Goal: Information Seeking & Learning: Learn about a topic

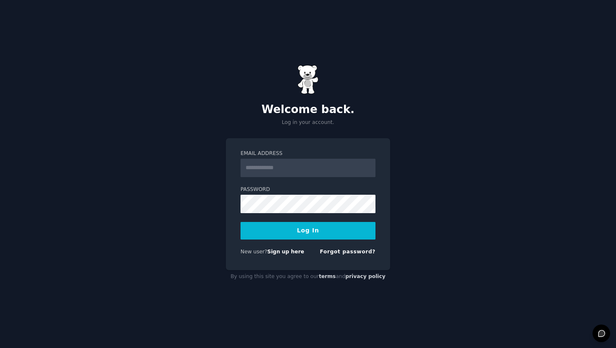
type input "**********"
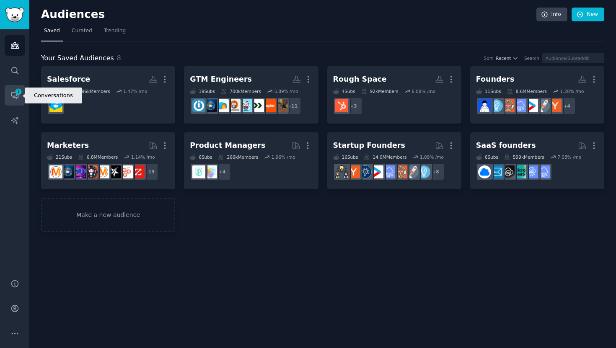
click at [16, 92] on span "1" at bounding box center [19, 92] width 8 height 6
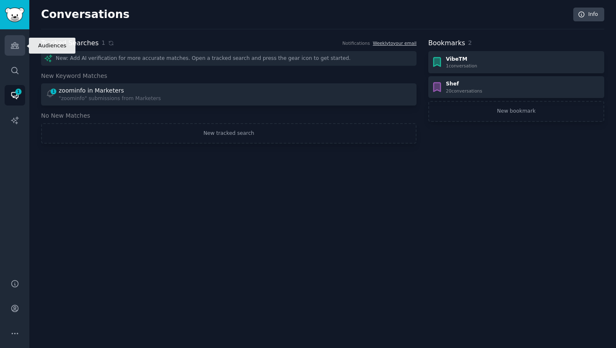
click at [14, 48] on icon "Sidebar" at bounding box center [14, 45] width 9 height 9
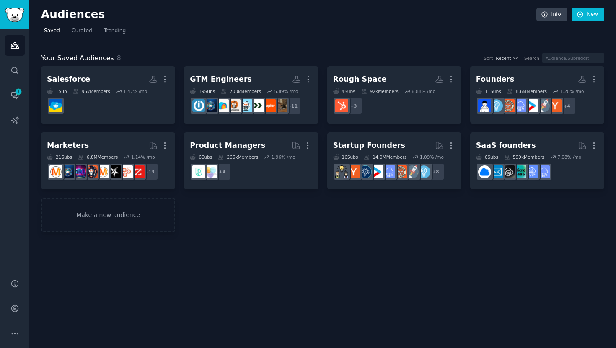
drag, startPoint x: 443, startPoint y: 65, endPoint x: 165, endPoint y: 38, distance: 279.1
click at [165, 38] on nav "Saved Curated Trending" at bounding box center [322, 32] width 563 height 17
click at [70, 80] on div "Salesforce" at bounding box center [68, 79] width 43 height 10
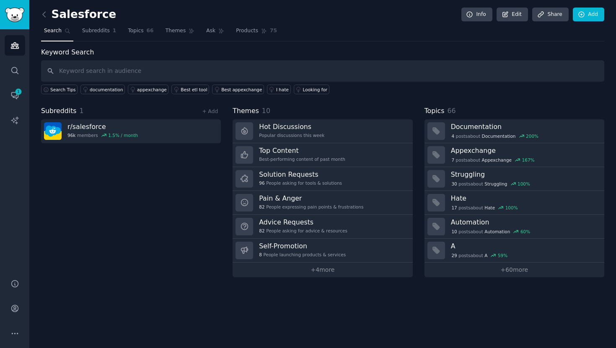
click at [247, 70] on input "text" at bounding box center [322, 70] width 563 height 21
type input "revops"
drag, startPoint x: 165, startPoint y: 38, endPoint x: 94, endPoint y: 33, distance: 71.4
click at [94, 33] on span "Subreddits" at bounding box center [96, 31] width 28 height 8
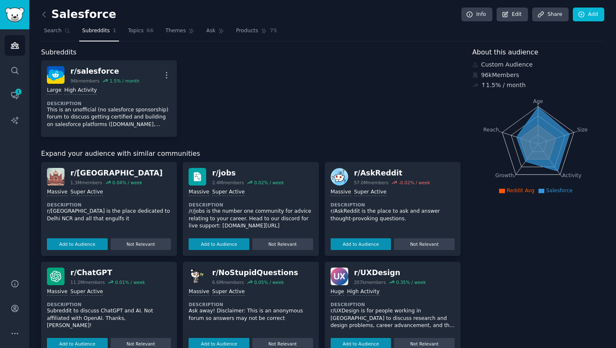
click at [347, 101] on div "r/ salesforce 96k members 1.5 % / month More Large High Activity Description Th…" at bounding box center [250, 98] width 419 height 77
click at [60, 31] on span "Search" at bounding box center [53, 31] width 18 height 8
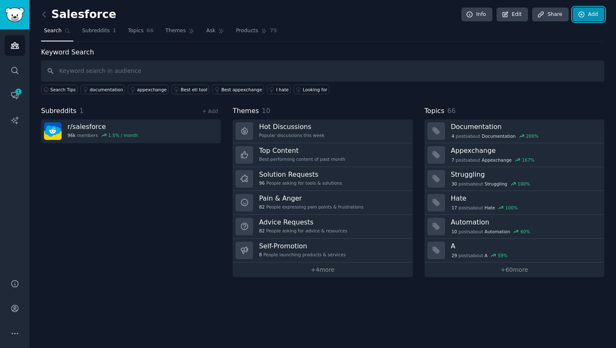
click at [588, 17] on link "Add" at bounding box center [588, 15] width 31 height 14
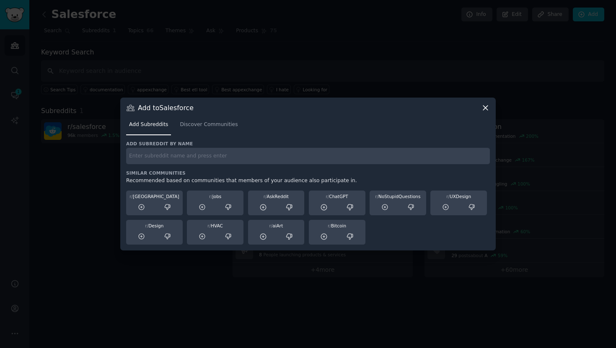
click at [240, 154] on input "text" at bounding box center [308, 156] width 364 height 16
paste input "revops"
type input "revops"
click at [227, 121] on span "Discover Communities" at bounding box center [209, 125] width 58 height 8
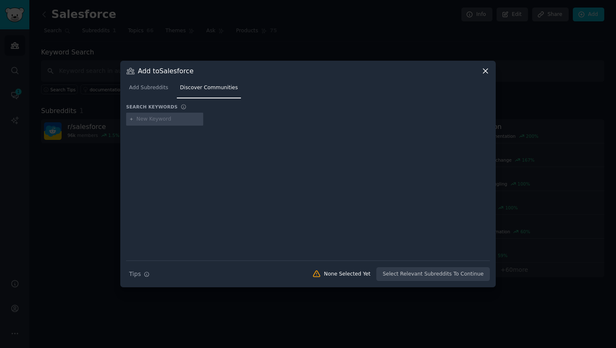
type input "revops"
click at [217, 121] on input "text" at bounding box center [228, 120] width 64 height 8
type input "hubspot"
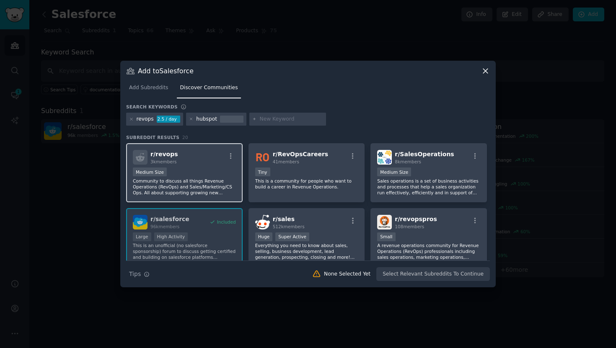
click at [198, 170] on div "1000 - 10,000 members Medium Size" at bounding box center [184, 173] width 103 height 10
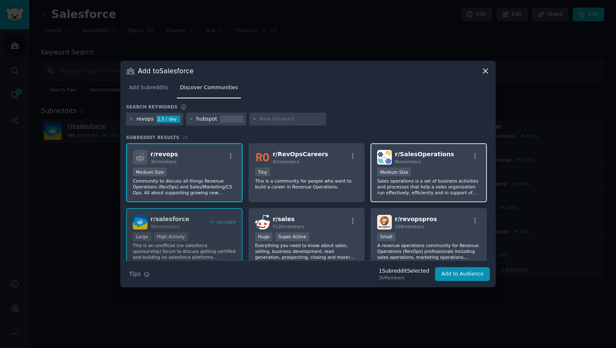
click at [431, 182] on p "Sales operations is a set of business activities and processes that help a sale…" at bounding box center [428, 187] width 103 height 18
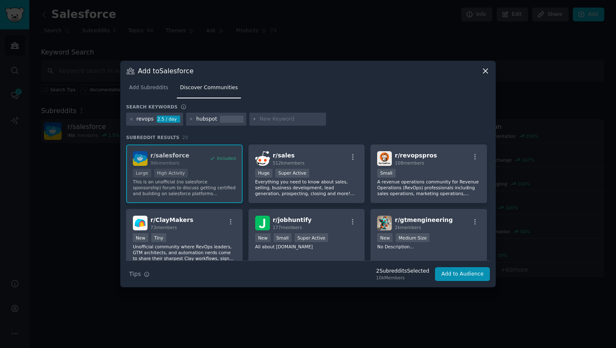
scroll to position [62, 0]
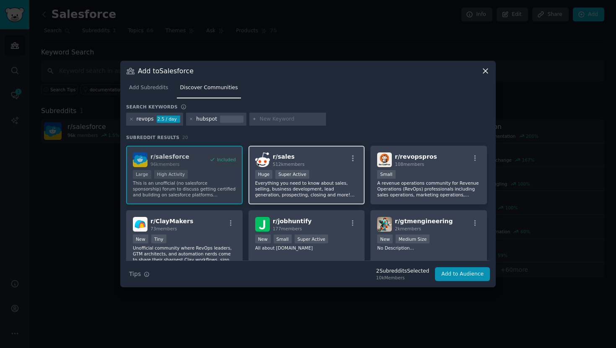
click at [337, 180] on p "Everything you need to know about sales, selling, business development, lead ge…" at bounding box center [306, 189] width 103 height 18
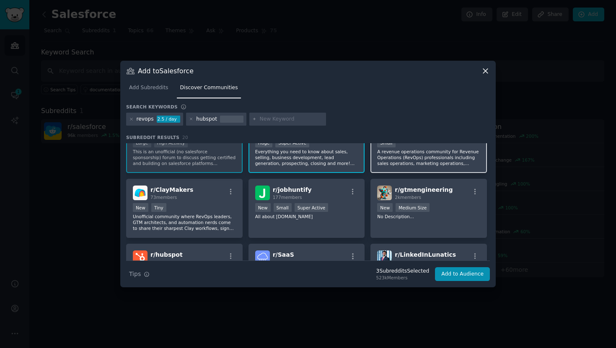
scroll to position [100, 0]
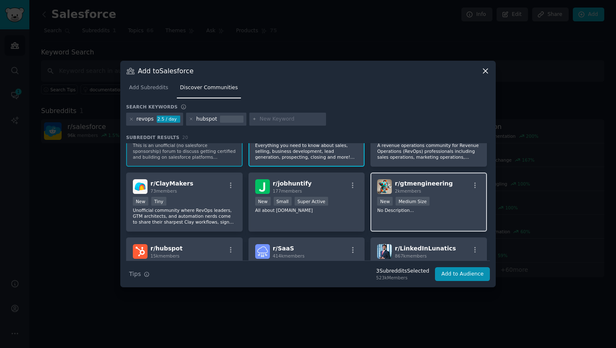
click at [416, 220] on div "r/ gtmengineering 2k members 1000 - 10,000 members New Medium Size No Descripti…" at bounding box center [428, 202] width 116 height 59
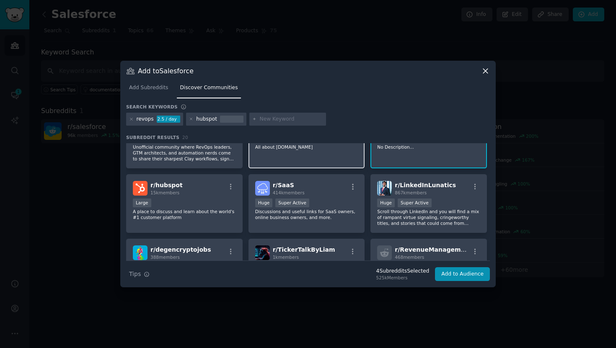
scroll to position [164, 0]
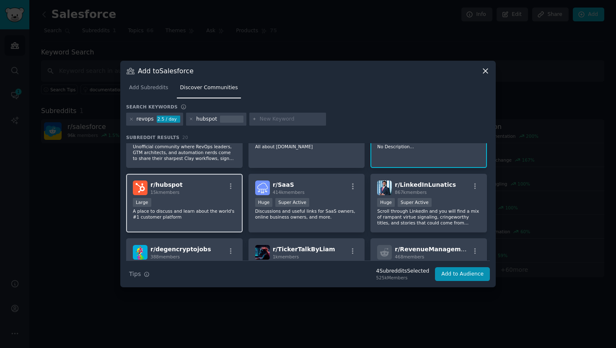
click at [204, 193] on div "r/ hubspot 15k members" at bounding box center [184, 188] width 103 height 15
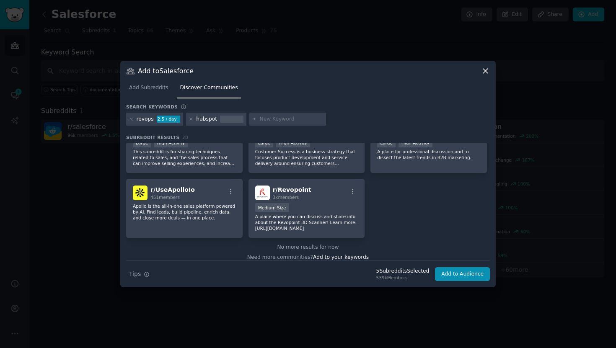
scroll to position [359, 0]
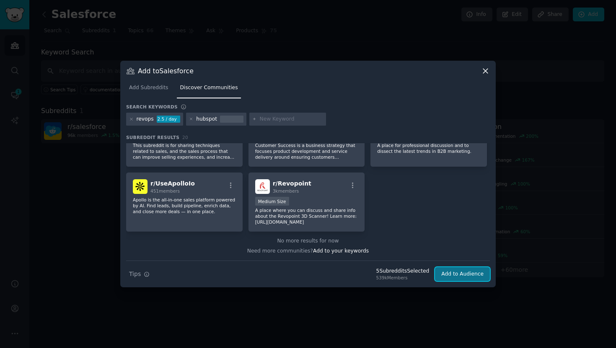
click at [457, 280] on button "Add to Audience" at bounding box center [462, 274] width 55 height 14
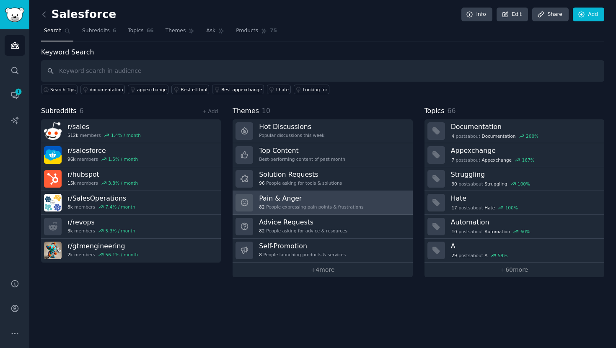
click at [385, 210] on link "Pain & Anger 82 People expressing pain points & frustrations" at bounding box center [323, 203] width 180 height 24
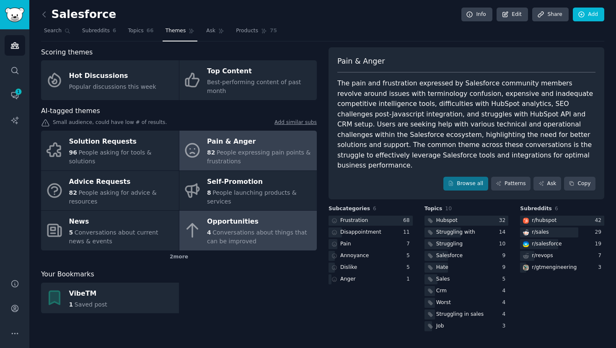
click at [263, 236] on span "Conversations about things that can be improved" at bounding box center [257, 237] width 100 height 16
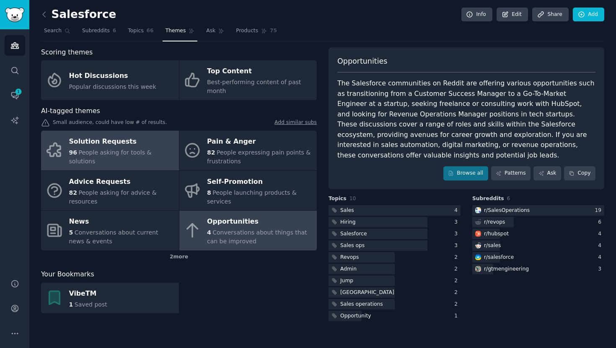
click at [142, 149] on div "Solution Requests" at bounding box center [122, 141] width 106 height 13
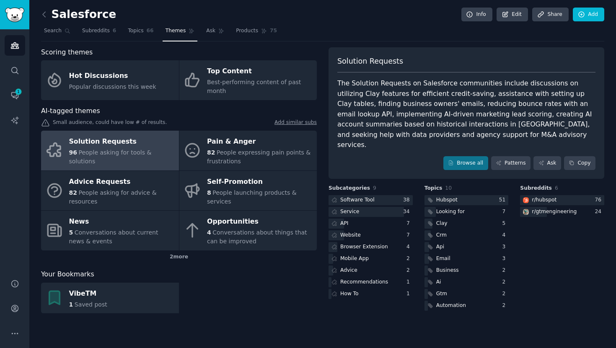
click at [373, 12] on div "Salesforce Info Edit Share Add" at bounding box center [322, 16] width 563 height 17
click at [509, 156] on link "Patterns" at bounding box center [510, 163] width 39 height 14
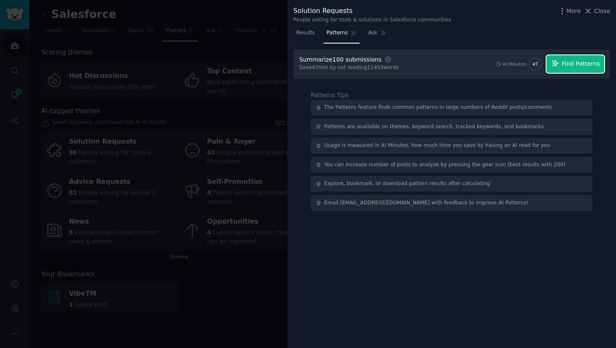
click at [569, 65] on span "Find Patterns" at bounding box center [581, 63] width 38 height 9
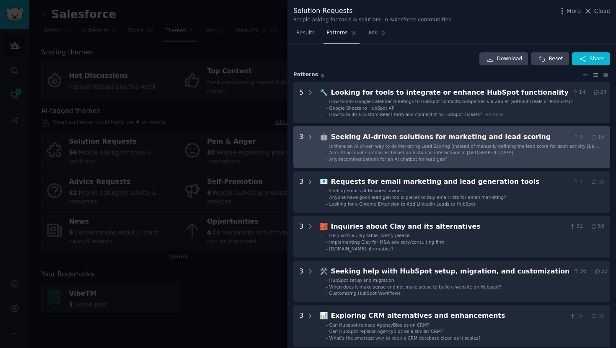
click at [399, 147] on span "Is there an AI driven way to do Marketing Lead Scoring (instead of manually def…" at bounding box center [464, 149] width 271 height 11
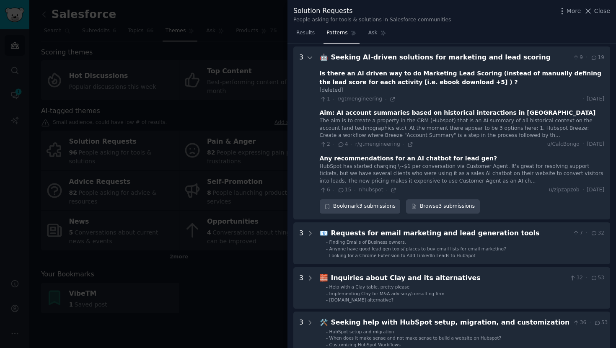
scroll to position [83, 0]
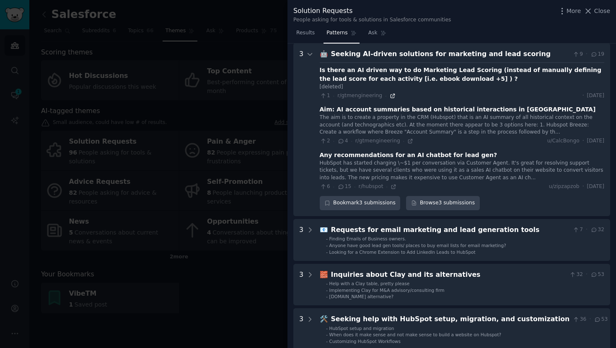
click at [390, 96] on icon at bounding box center [393, 96] width 6 height 6
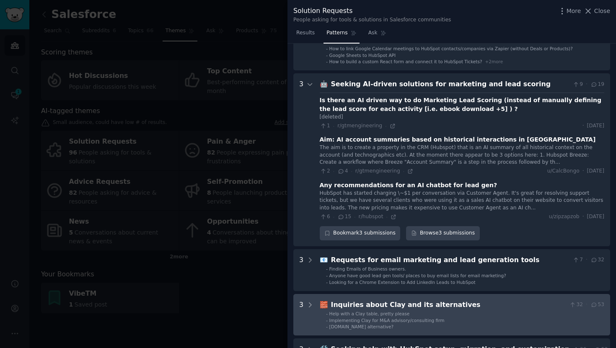
scroll to position [42, 0]
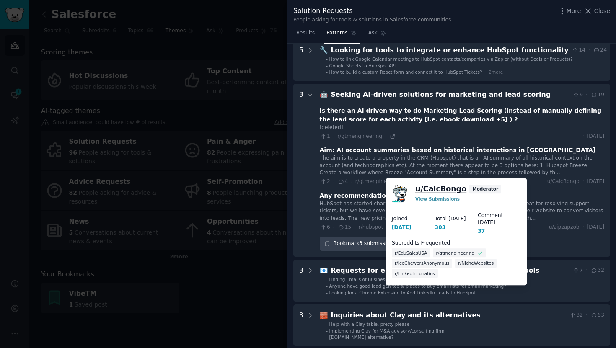
click at [430, 188] on link "u/ CalcBongo" at bounding box center [440, 189] width 51 height 10
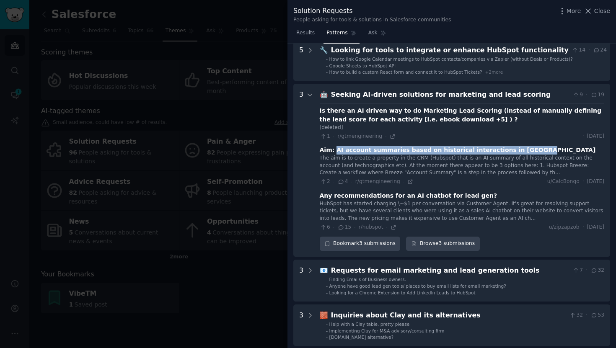
drag, startPoint x: 334, startPoint y: 150, endPoint x: 521, endPoint y: 149, distance: 187.3
click at [521, 149] on div "Aim: AI account summaries based on historical interactions in Hubspot" at bounding box center [462, 150] width 284 height 9
copy div "AI account summaries based on historical interactions in Hubspot"
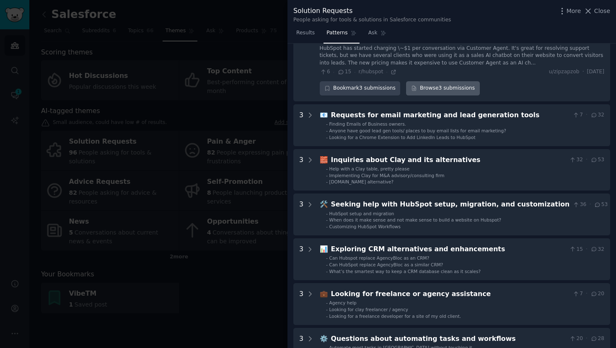
scroll to position [202, 0]
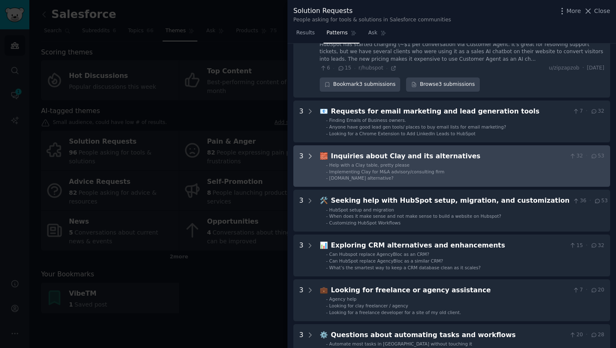
click at [306, 157] on icon at bounding box center [310, 157] width 8 height 8
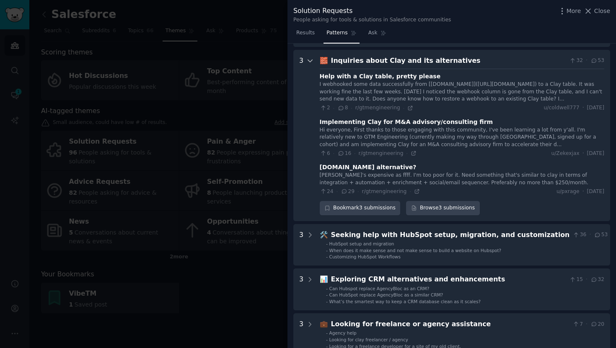
scroll to position [303, 0]
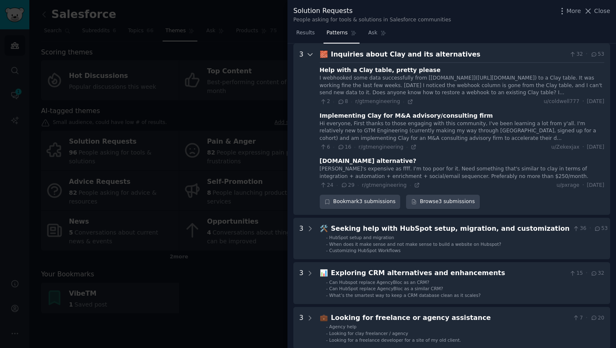
click at [308, 54] on icon at bounding box center [310, 55] width 8 height 8
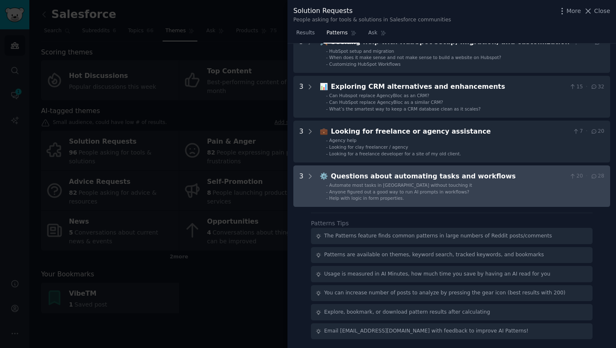
scroll to position [347, 0]
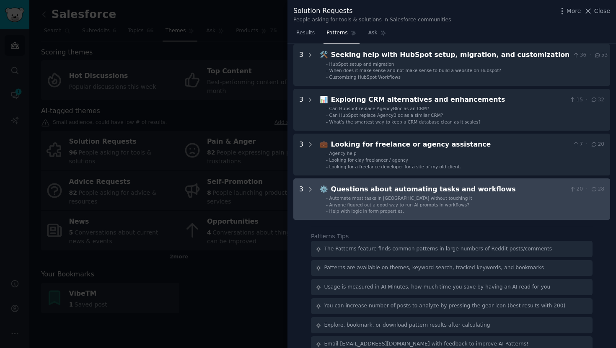
click at [337, 196] on span "Automate most tasks in Hubspot without touching it" at bounding box center [400, 198] width 143 height 5
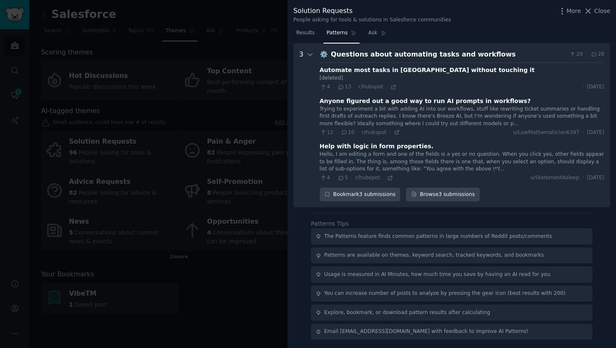
scroll to position [483, 0]
click at [486, 104] on div "Anyone figured out a good way to run AI prompts in workflows?" at bounding box center [425, 100] width 211 height 9
click at [599, 9] on span "Close" at bounding box center [602, 11] width 16 height 9
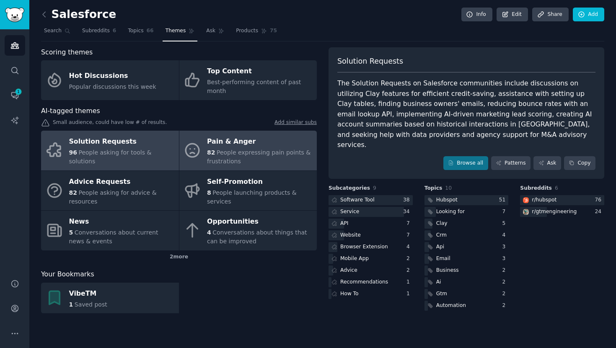
click at [274, 148] on div "82 People expressing pain points & frustrations" at bounding box center [260, 157] width 106 height 18
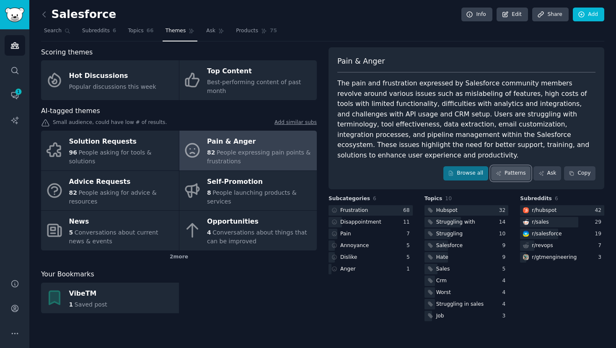
click at [498, 166] on link "Patterns" at bounding box center [510, 173] width 39 height 14
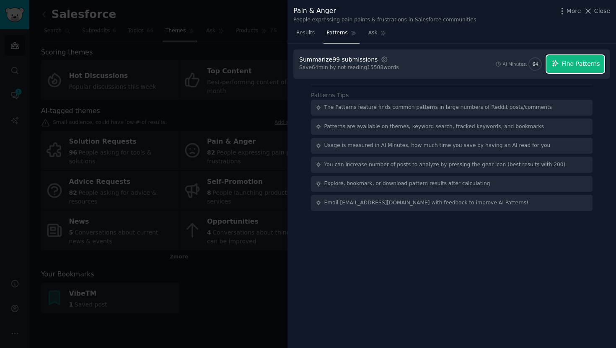
click at [592, 65] on span "Find Patterns" at bounding box center [581, 63] width 38 height 9
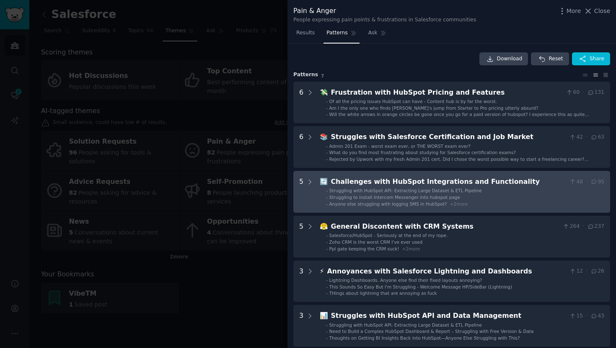
click at [475, 179] on div "Challenges with HubSpot Integrations and Functionality" at bounding box center [448, 182] width 235 height 10
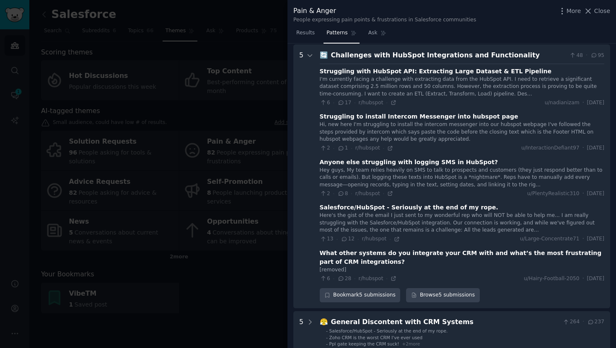
scroll to position [127, 0]
click at [367, 102] on span "r/hubspot" at bounding box center [371, 102] width 25 height 6
click at [392, 101] on icon at bounding box center [393, 102] width 4 height 4
